Goal: Ask a question

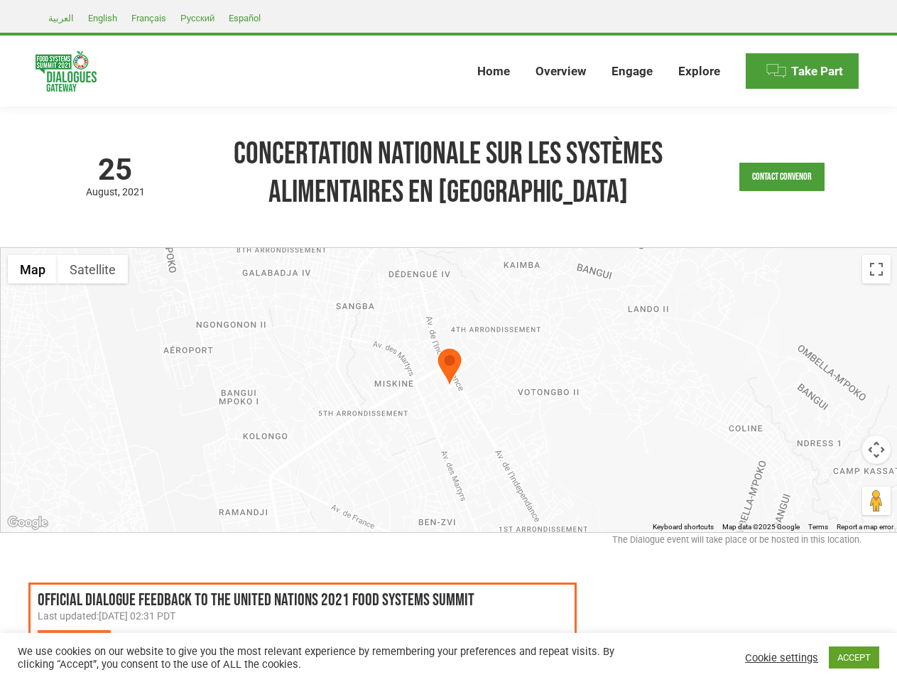
click at [448, 341] on div at bounding box center [449, 390] width 897 height 284
click at [782, 177] on link "Contact Convenor" at bounding box center [781, 177] width 85 height 28
click at [0, 0] on div "Message * b i link b-quote del ins img ul ol li code more close tags" at bounding box center [0, 0] width 0 height 0
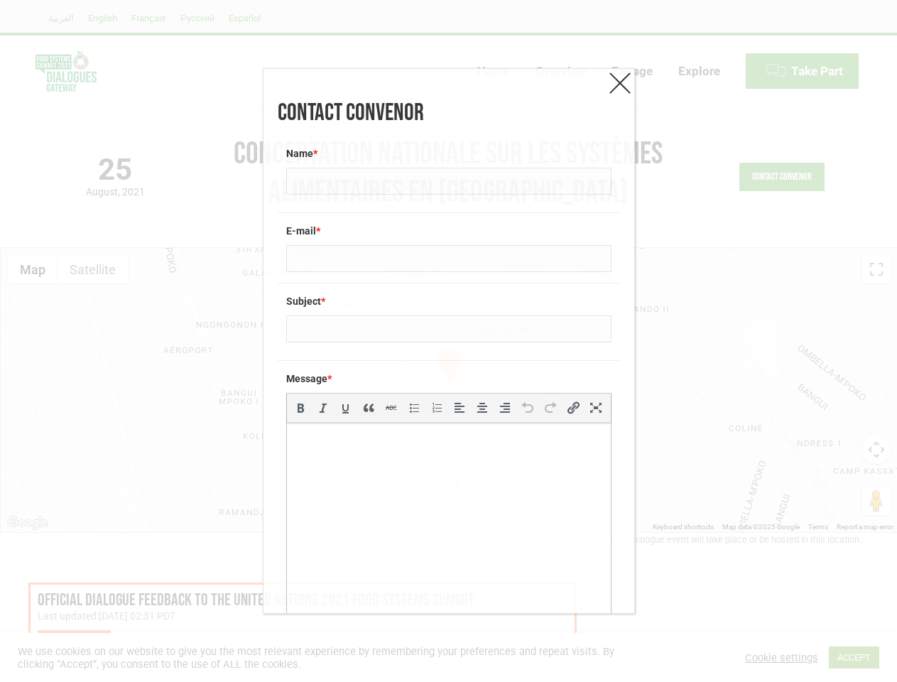
click at [449, 390] on div "Message * b i link b-quote del ins img ul ol li code more close tags" at bounding box center [449, 509] width 342 height 299
click at [450, 369] on div "Message * b i link b-quote del ins img ul ol li code more close tags" at bounding box center [449, 509] width 342 height 299
click at [33, 269] on div "Contact Convenor Name * E-mail * Subject * Message * b i link b-quote del ins i…" at bounding box center [448, 341] width 897 height 682
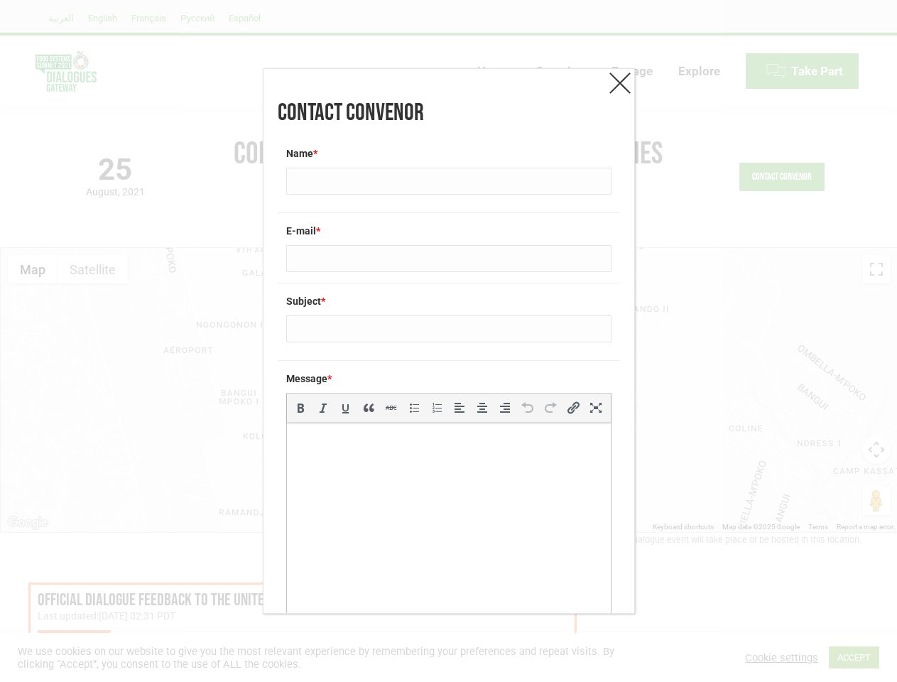
click at [92, 269] on div "Contact Convenor Name * E-mail * Subject * Message * b i link b-quote del ins i…" at bounding box center [448, 341] width 897 height 682
